Goal: Information Seeking & Learning: Understand process/instructions

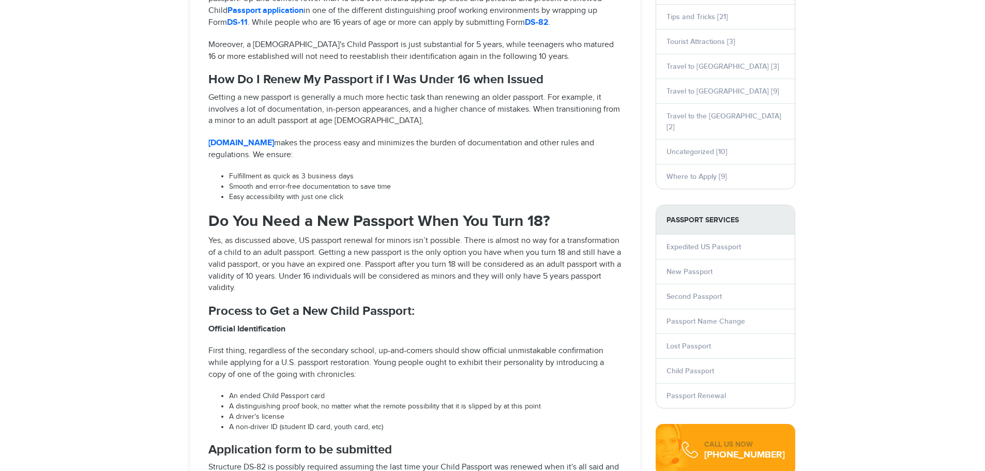
scroll to position [761, 0]
select select "**********"
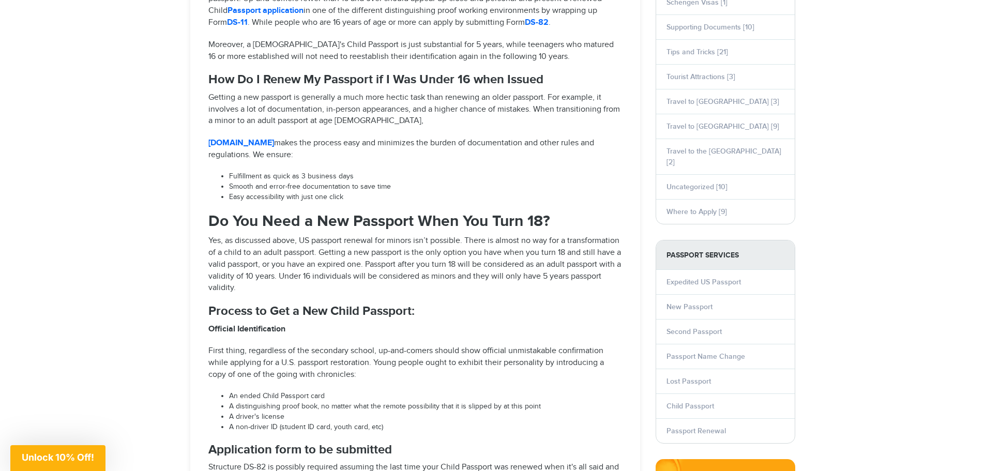
scroll to position [0, 0]
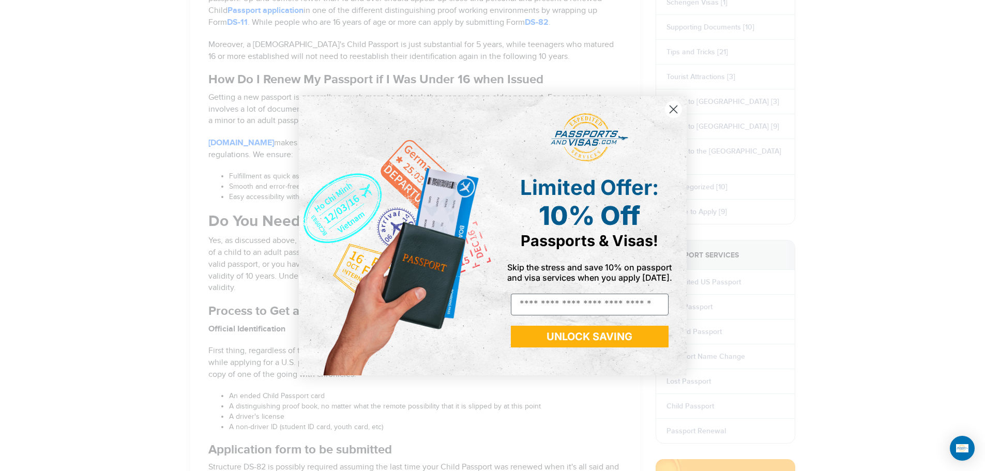
click at [670, 112] on icon "Close dialog" at bounding box center [673, 109] width 7 height 7
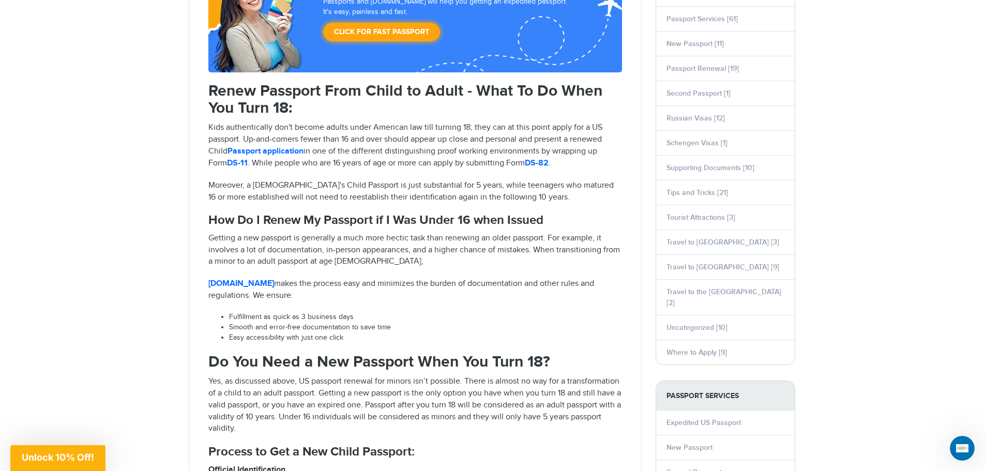
scroll to position [931, 0]
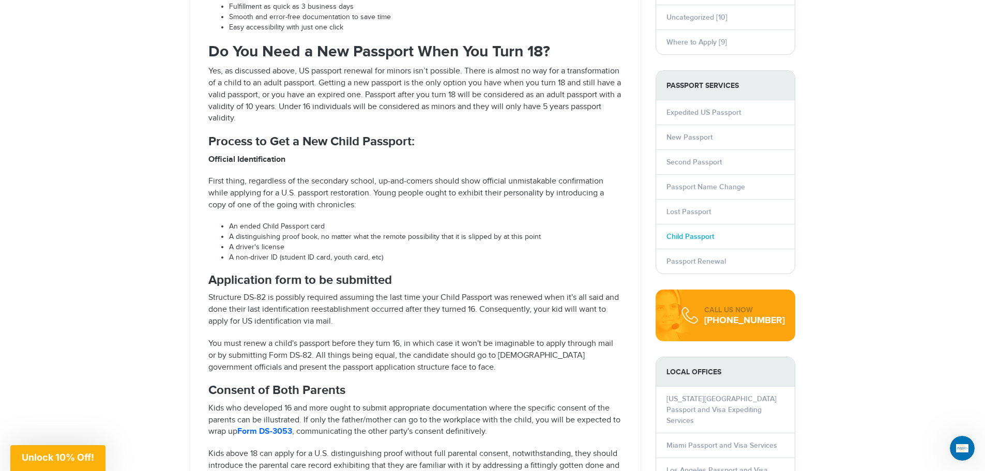
click at [699, 232] on link "Child Passport" at bounding box center [691, 236] width 48 height 9
